Goal: Information Seeking & Learning: Check status

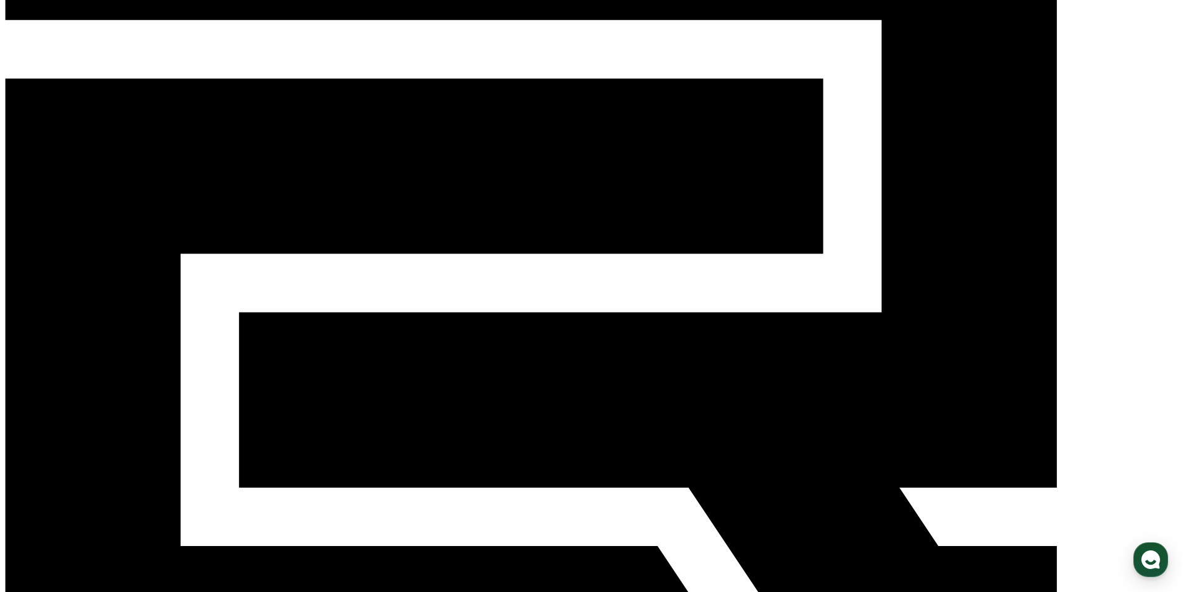
scroll to position [228, 0]
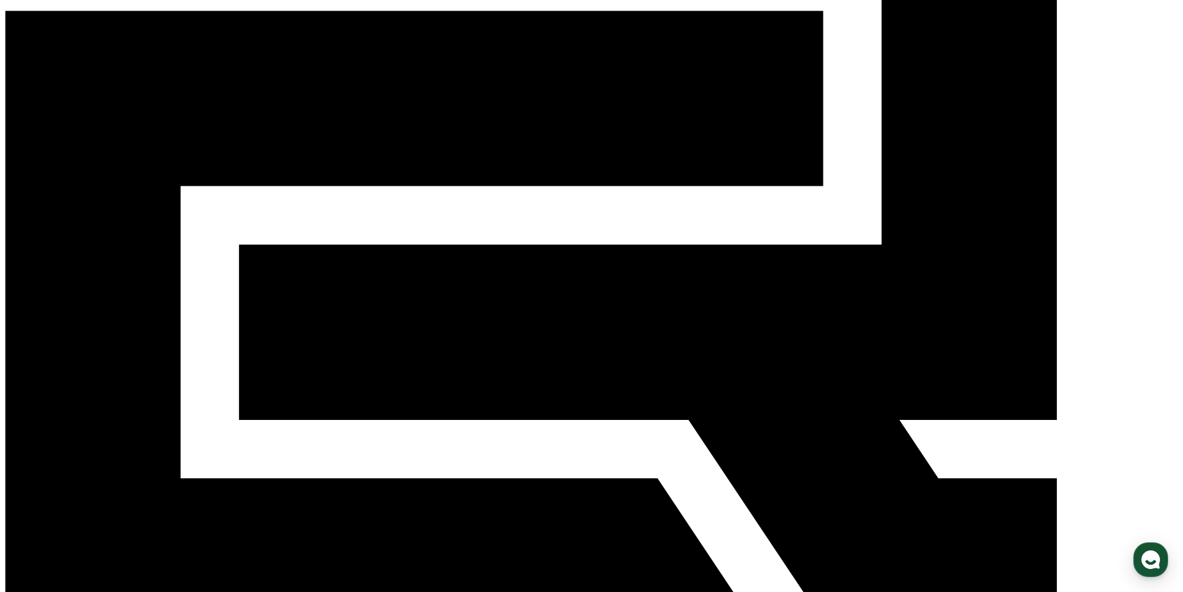
drag, startPoint x: 280, startPoint y: 301, endPoint x: 836, endPoint y: 420, distance: 569.1
drag, startPoint x: 763, startPoint y: 468, endPoint x: 727, endPoint y: 465, distance: 36.2
drag, startPoint x: 955, startPoint y: 306, endPoint x: 719, endPoint y: 462, distance: 282.9
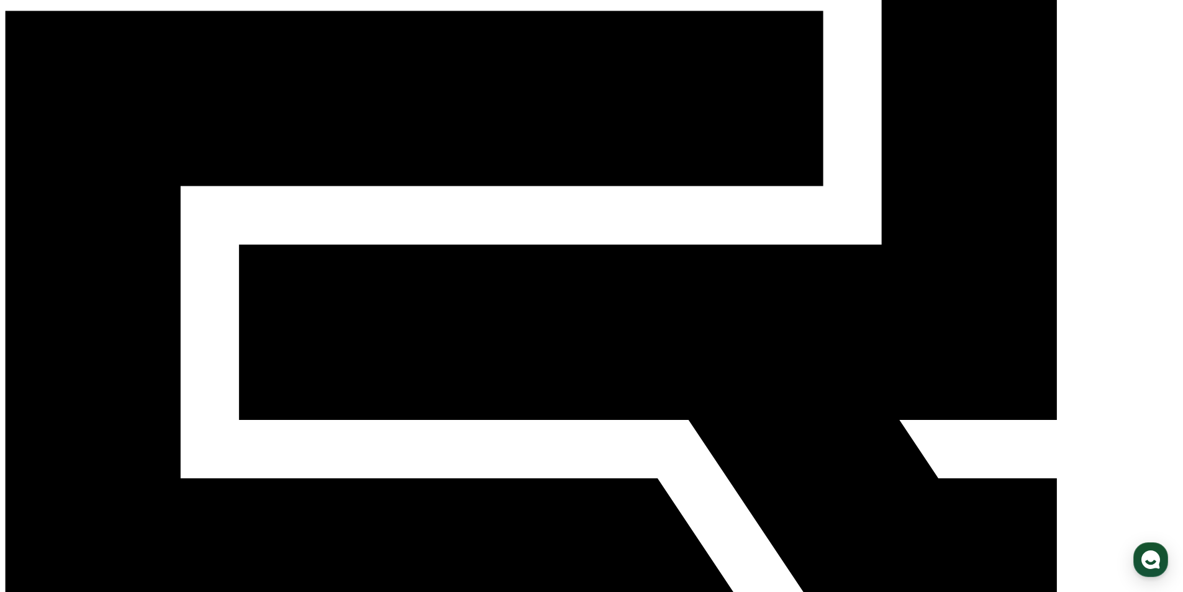
drag, startPoint x: 924, startPoint y: 419, endPoint x: 942, endPoint y: 414, distance: 18.3
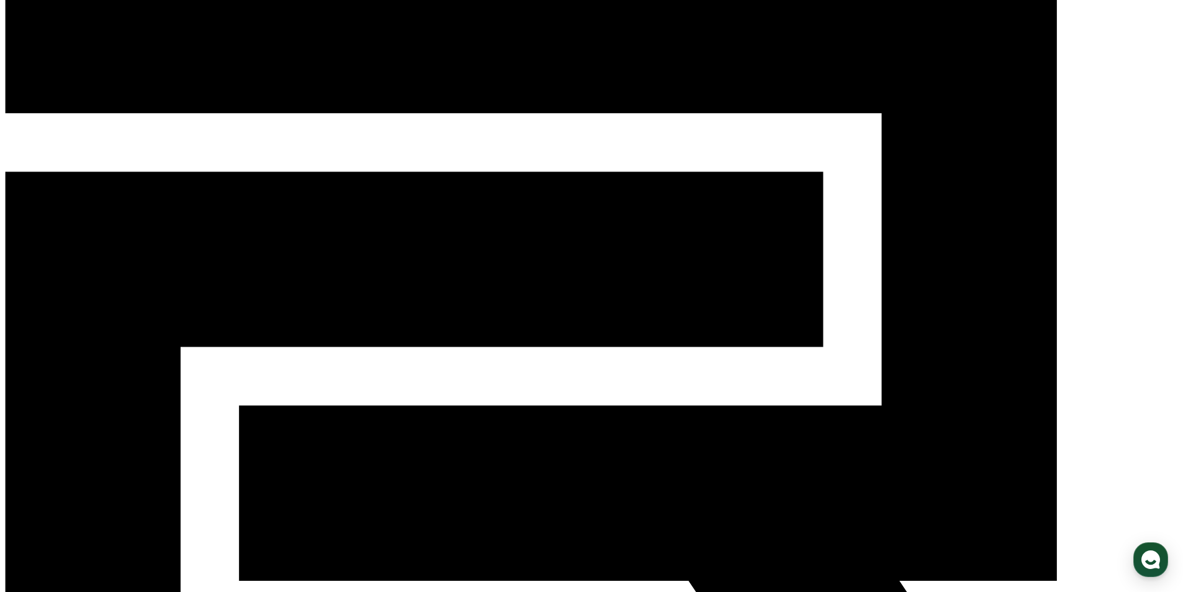
scroll to position [0, 0]
